Goal: Task Accomplishment & Management: Complete application form

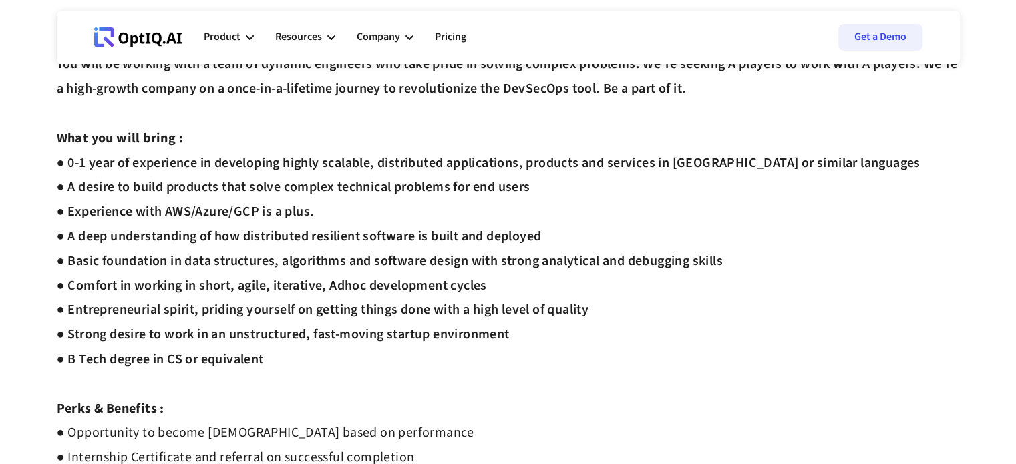
scroll to position [401, 0]
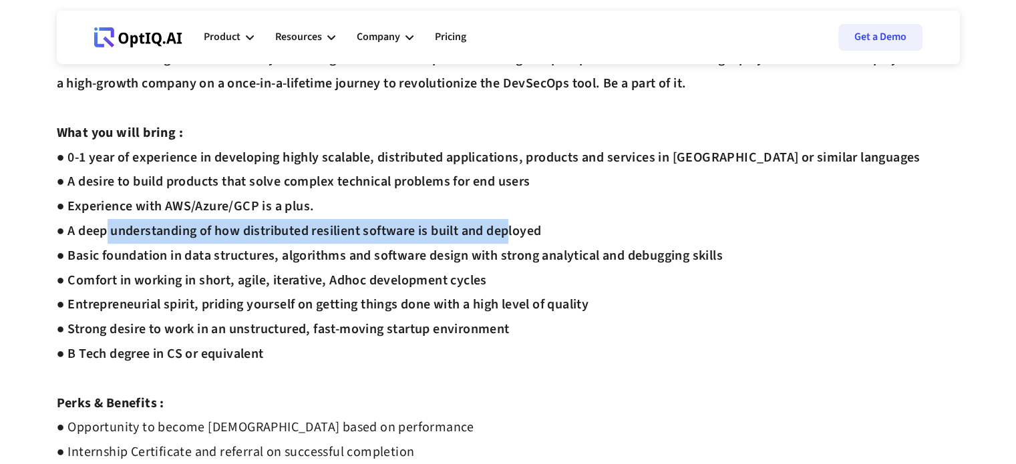
drag, startPoint x: 103, startPoint y: 220, endPoint x: 516, endPoint y: 229, distance: 413.7
click at [511, 226] on div "Interview Process : ● Complete Assessment [URL][DOMAIN_NAME] ● Intro Round ● Te…" at bounding box center [508, 181] width 903 height 909
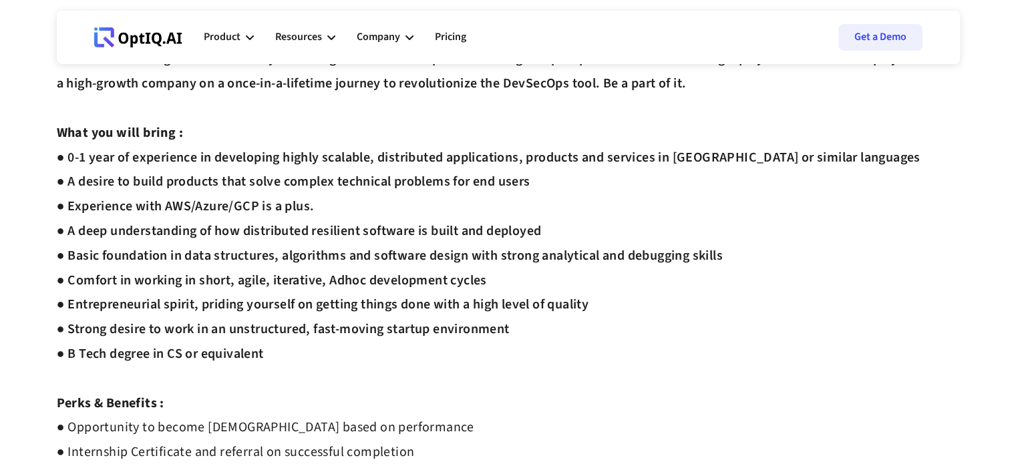
click at [476, 278] on div "Interview Process : ● Complete Assessment [URL][DOMAIN_NAME] ● Intro Round ● Te…" at bounding box center [508, 181] width 903 height 909
drag, startPoint x: 93, startPoint y: 355, endPoint x: 323, endPoint y: 355, distance: 230.5
click at [294, 352] on div "Interview Process : ● Complete Assessment [URL][DOMAIN_NAME] ● Intro Round ● Te…" at bounding box center [508, 181] width 903 height 909
click at [426, 368] on div "Interview Process : ● Complete Assessment [URL][DOMAIN_NAME] ● Intro Round ● Te…" at bounding box center [508, 181] width 903 height 909
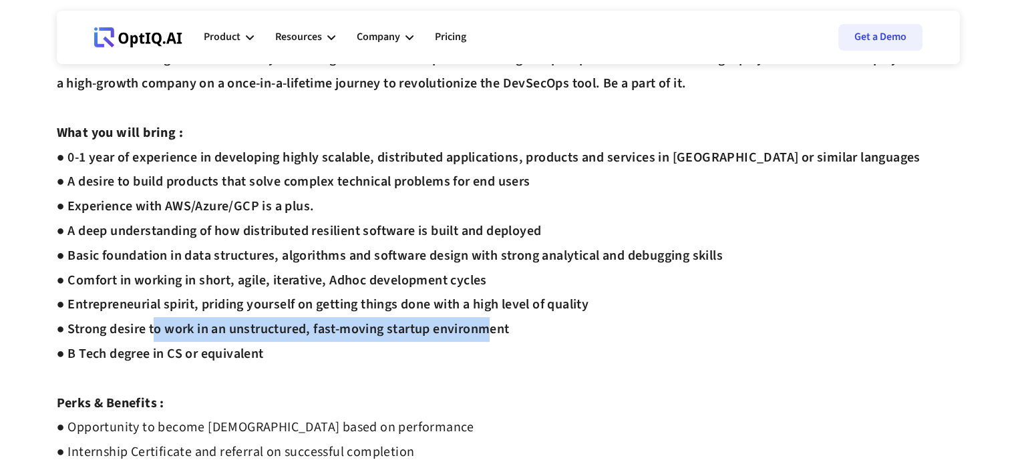
drag, startPoint x: 415, startPoint y: 331, endPoint x: 486, endPoint y: 331, distance: 71.5
click at [486, 331] on div "Interview Process : ● Complete Assessment [URL][DOMAIN_NAME] ● Intro Round ● Te…" at bounding box center [508, 181] width 903 height 909
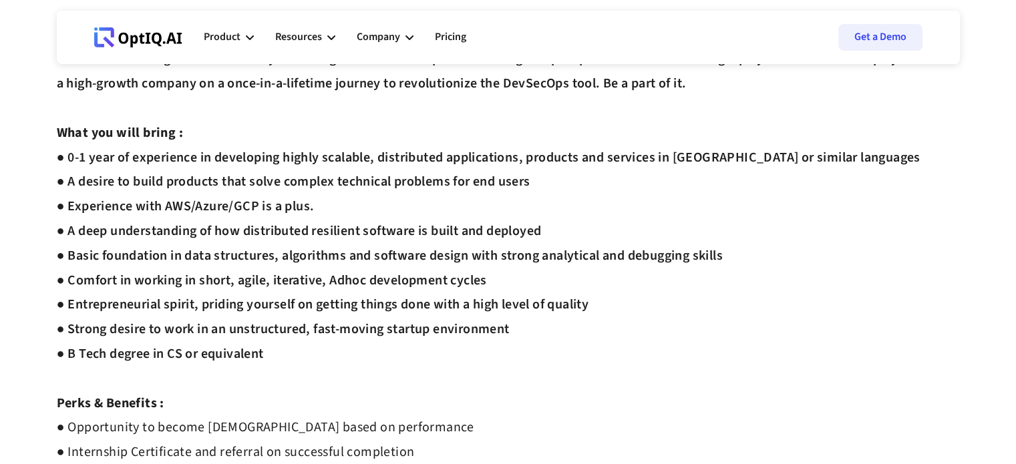
click at [561, 352] on div "Interview Process : ● Complete Assessment [URL][DOMAIN_NAME] ● Intro Round ● Te…" at bounding box center [508, 181] width 903 height 909
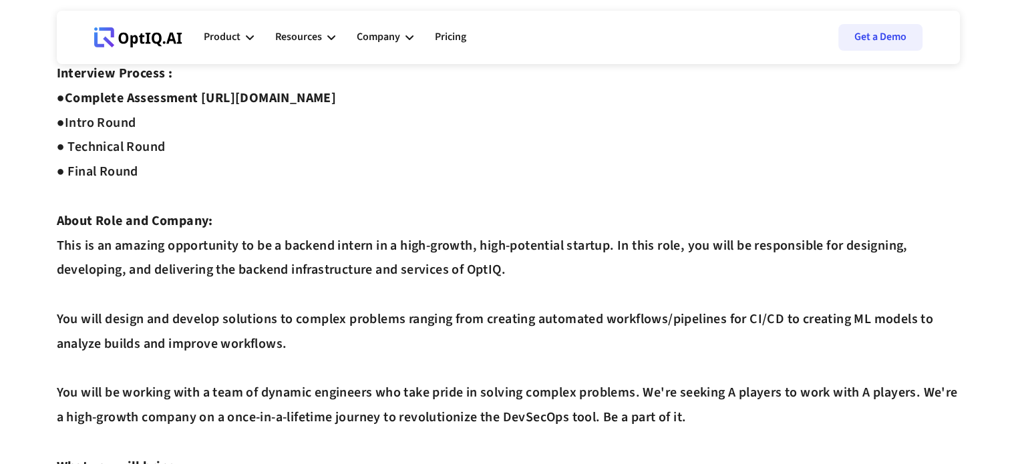
scroll to position [0, 0]
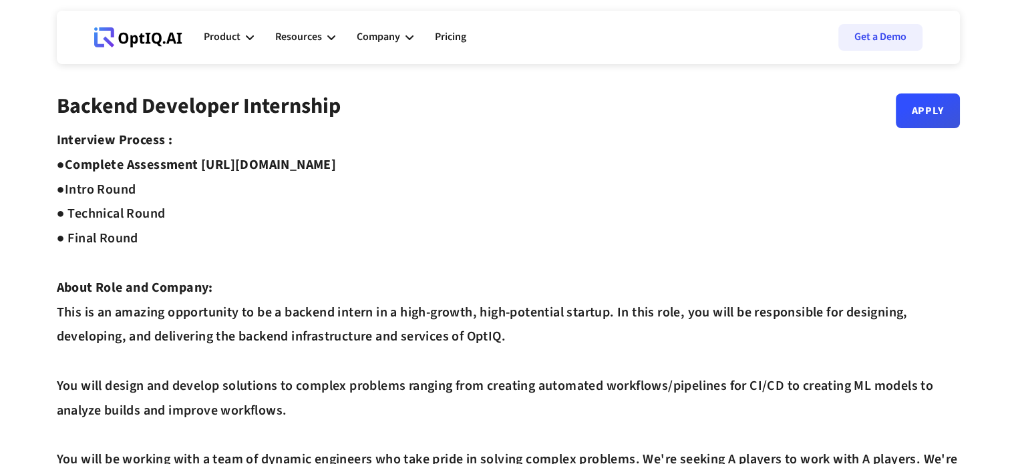
drag, startPoint x: 206, startPoint y: 160, endPoint x: 454, endPoint y: 154, distance: 247.9
copy strong "[URL][DOMAIN_NAME]"
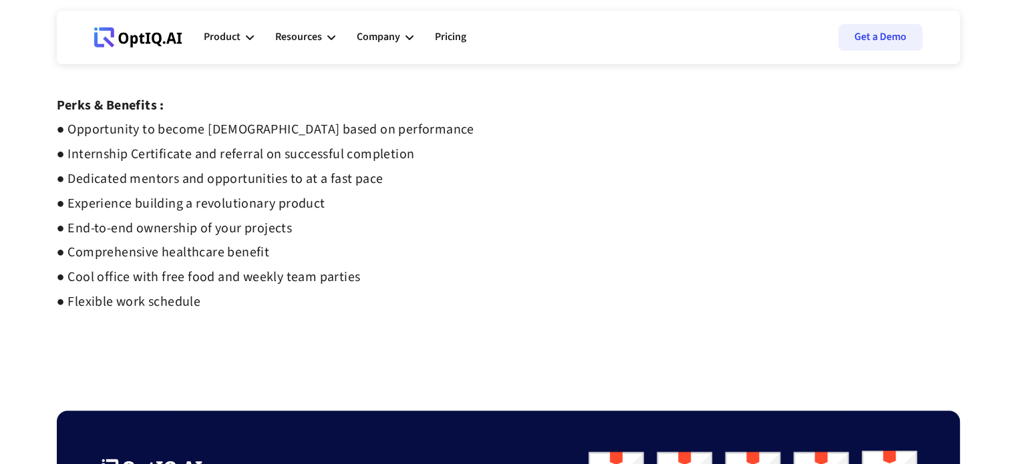
scroll to position [535, 0]
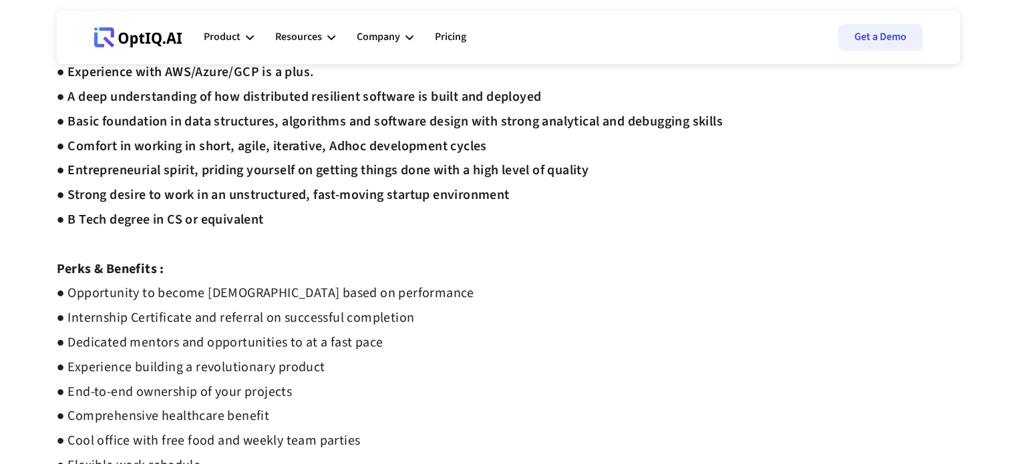
drag, startPoint x: 599, startPoint y: 246, endPoint x: 530, endPoint y: 214, distance: 76.5
click at [599, 246] on div "Interview Process : ● Complete Assessment [URL][DOMAIN_NAME] ● Intro Round ● Te…" at bounding box center [508, 47] width 903 height 909
click at [567, 150] on div "Interview Process : ● Complete Assessment [URL][DOMAIN_NAME] ● Intro Round ● Te…" at bounding box center [508, 47] width 903 height 909
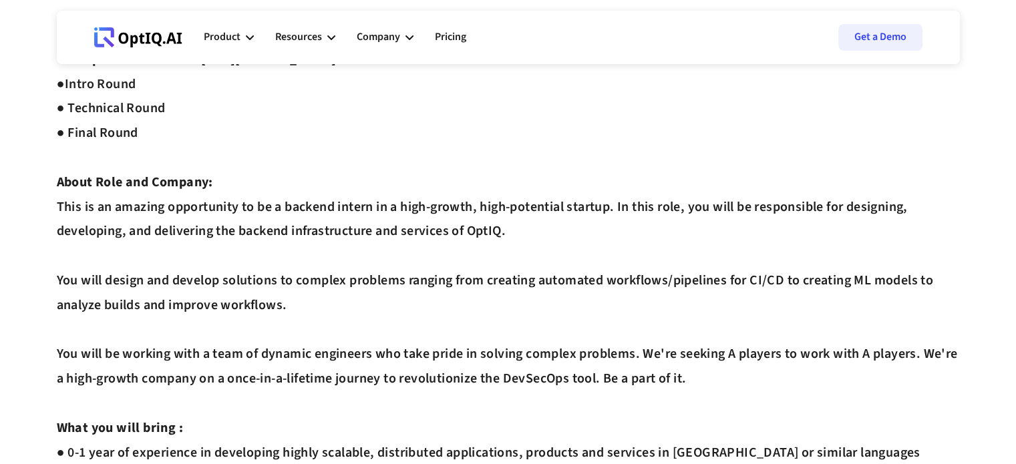
scroll to position [0, 0]
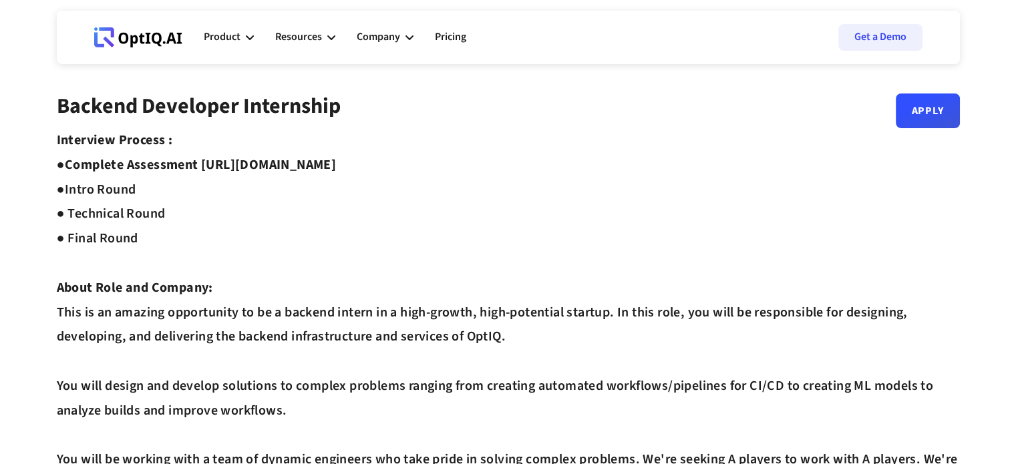
click at [936, 117] on link "Apply" at bounding box center [928, 105] width 64 height 35
click at [877, 35] on link "Get a Demo" at bounding box center [881, 37] width 84 height 27
drag, startPoint x: 204, startPoint y: 160, endPoint x: 474, endPoint y: 160, distance: 269.3
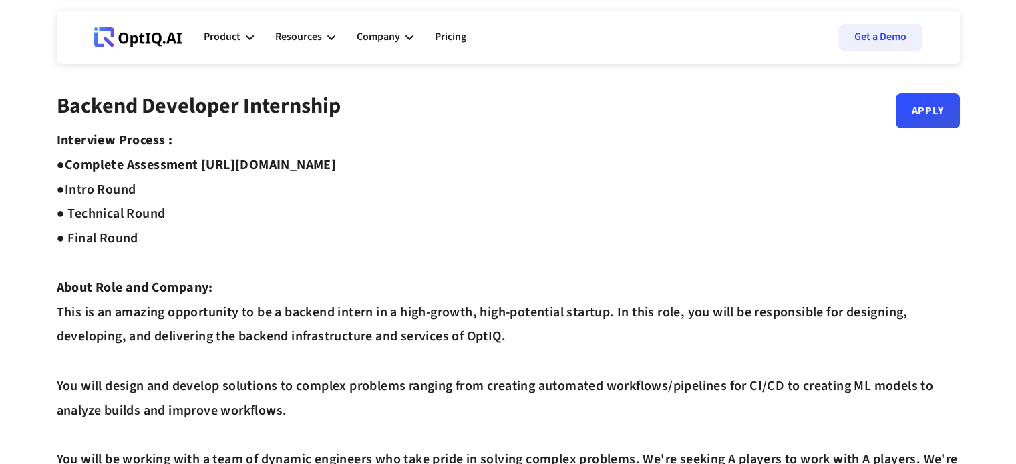
copy strong "[URL][DOMAIN_NAME]"
click at [925, 125] on div "Backend Developer Internship Apply" at bounding box center [508, 111] width 903 height 35
click at [925, 114] on link "Apply" at bounding box center [928, 105] width 64 height 35
